Goal: Information Seeking & Learning: Learn about a topic

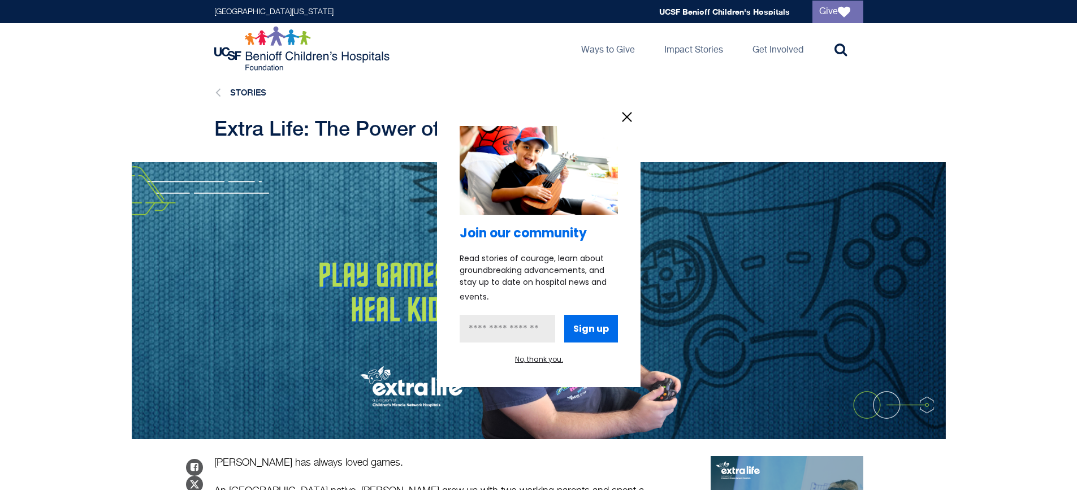
scroll to position [209, 0]
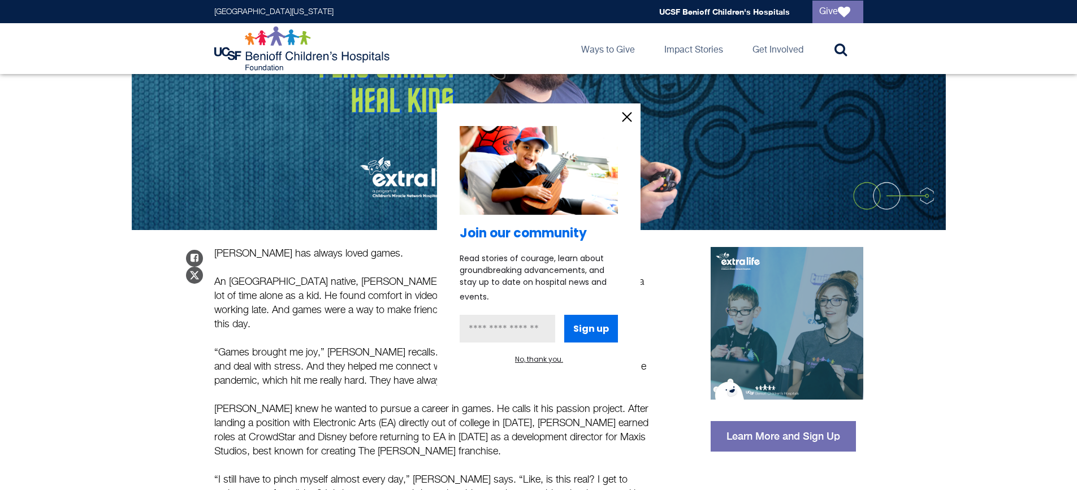
click at [538, 358] on button "No, thank you." at bounding box center [539, 359] width 48 height 10
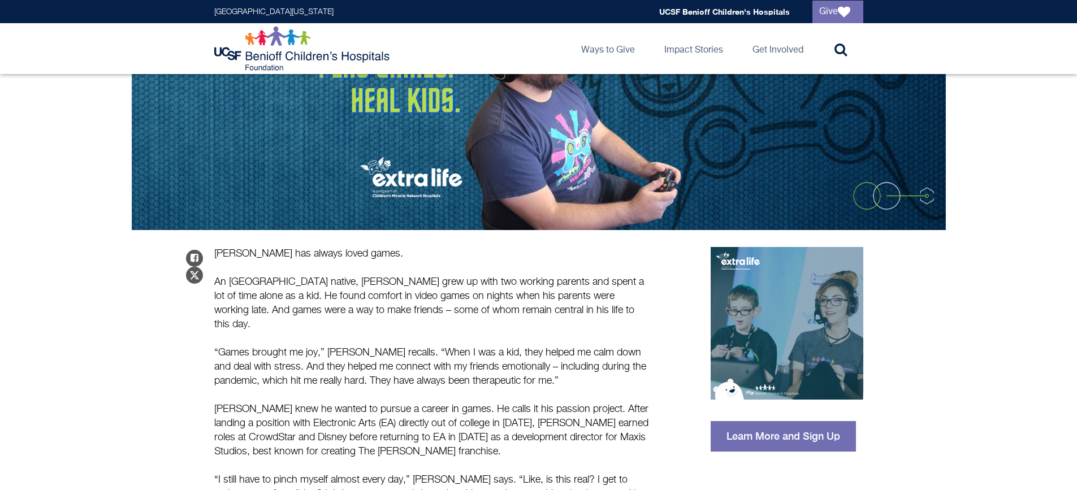
click at [590, 353] on p "“Games brought me joy,” [PERSON_NAME] recalls. “When I was a kid, they helped m…" at bounding box center [431, 367] width 435 height 42
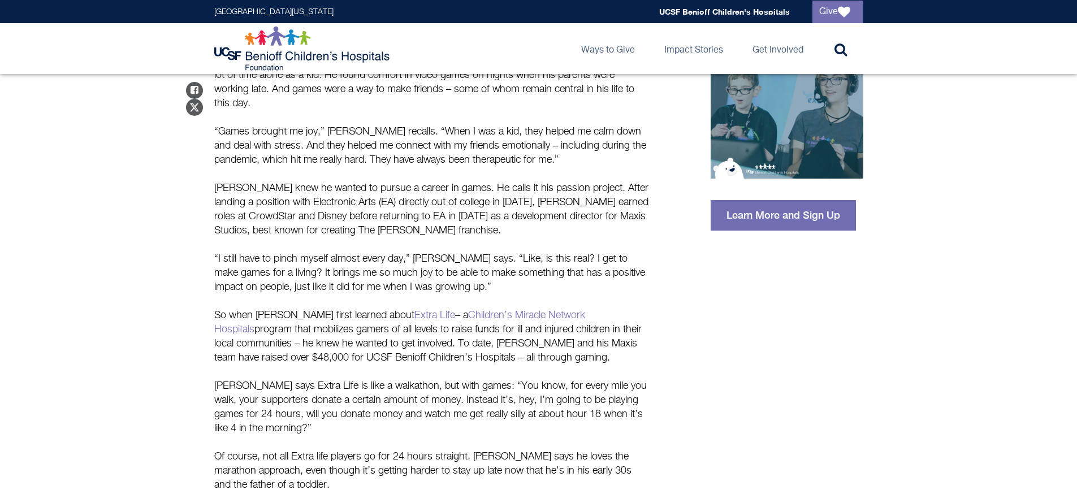
scroll to position [400, 0]
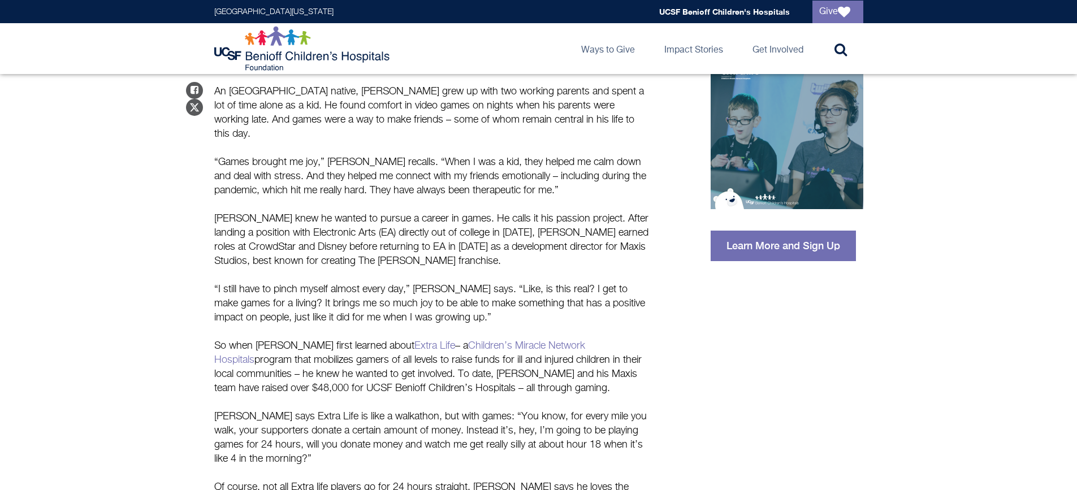
click at [553, 290] on p "“I still have to pinch myself almost every day,” [PERSON_NAME] says. “Like, is …" at bounding box center [431, 304] width 435 height 42
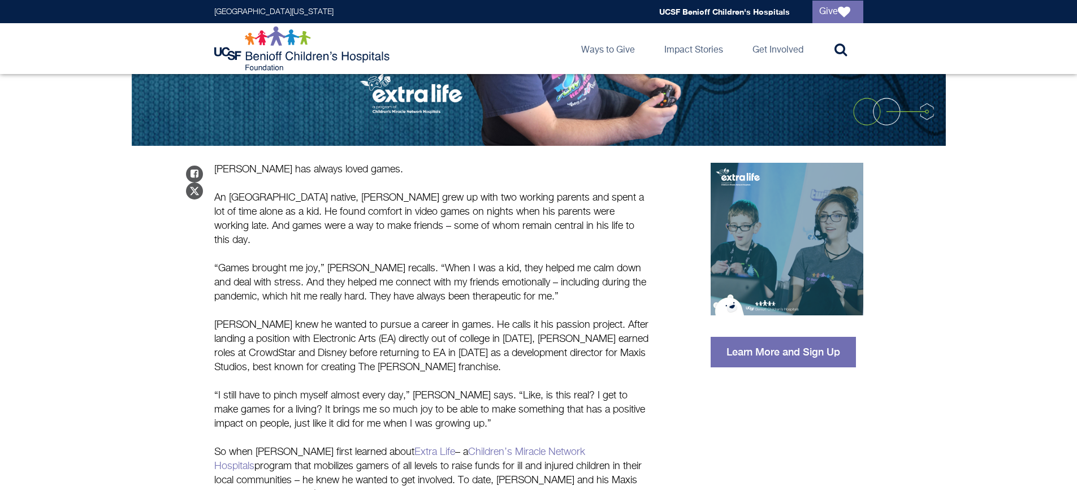
click at [553, 281] on p "“Games brought me joy,” [PERSON_NAME] recalls. “When I was a kid, they helped m…" at bounding box center [431, 283] width 435 height 42
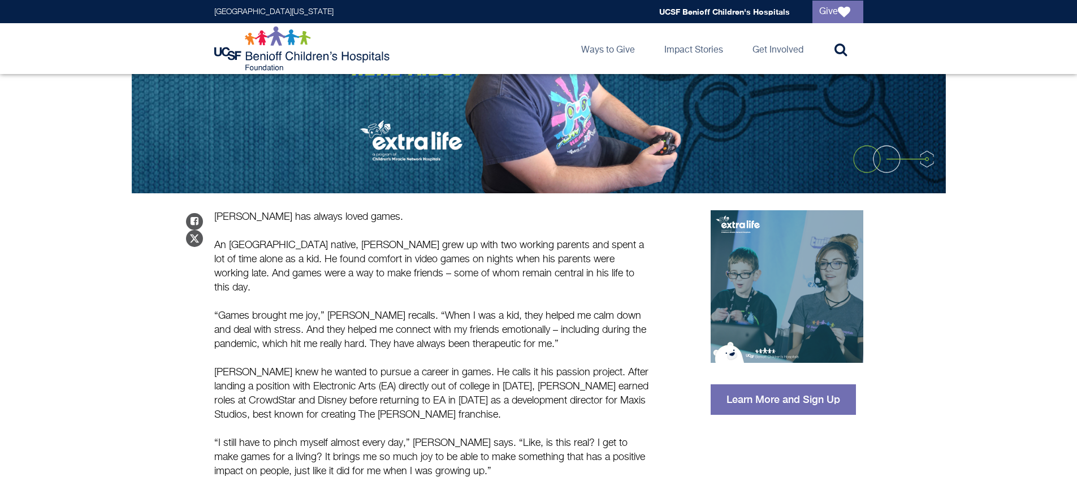
scroll to position [218, 0]
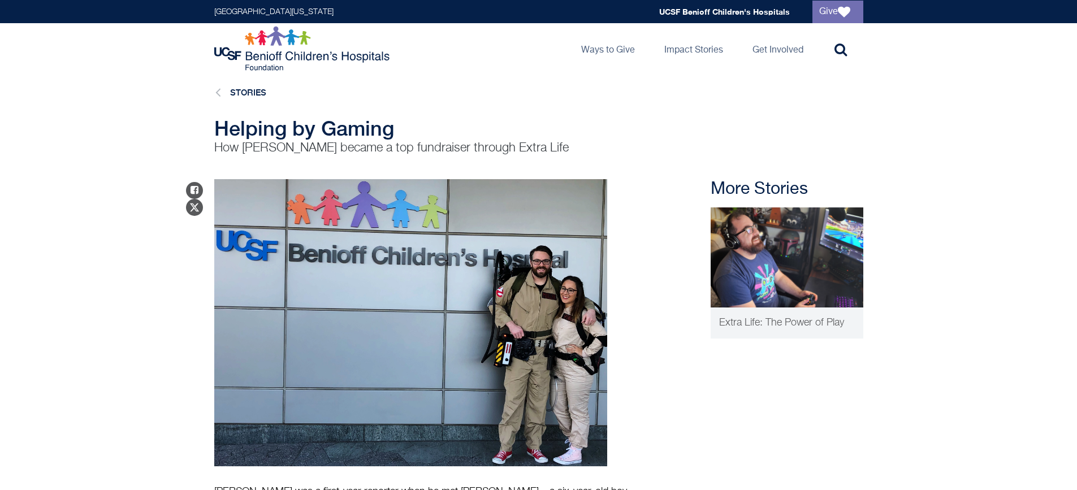
click at [979, 131] on div "Helping by Gaming How Greg Miller became a top fundraiser through Extra Life" at bounding box center [538, 137] width 1077 height 40
